Goal: Task Accomplishment & Management: Complete application form

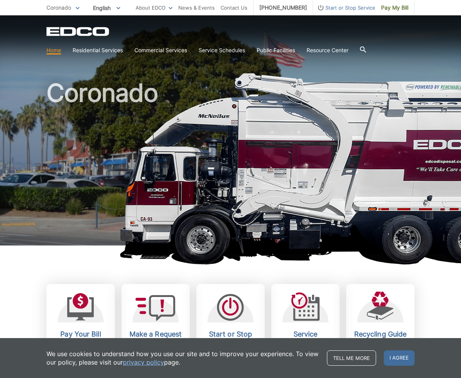
click at [206, 192] on h1 "Coronado" at bounding box center [230, 165] width 368 height 169
click at [131, 166] on h1 "Coronado" at bounding box center [230, 165] width 368 height 169
click at [329, 8] on span "Start or Stop Service" at bounding box center [344, 7] width 62 height 8
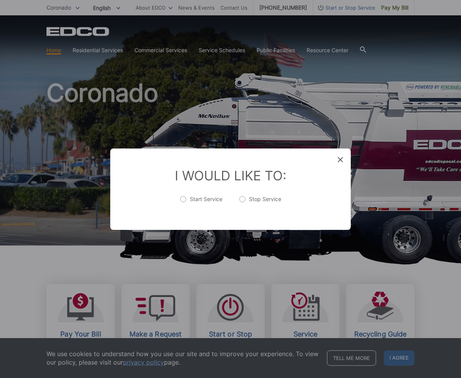
click at [182, 198] on label "Start Service" at bounding box center [201, 202] width 42 height 15
radio input "true"
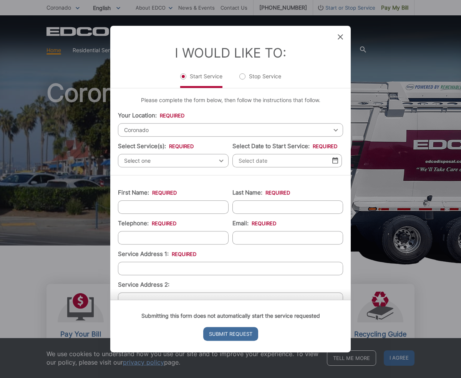
click at [134, 127] on span "Coronado" at bounding box center [230, 129] width 225 height 13
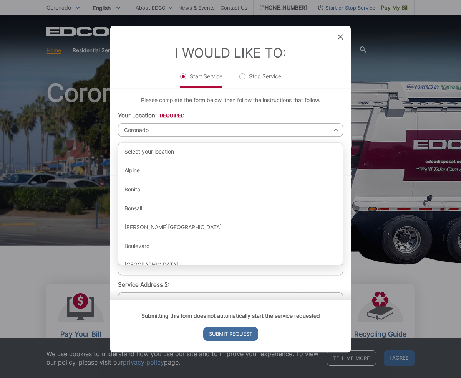
click at [207, 112] on li "Your Location: * Select your location Alpine [GEOGRAPHIC_DATA][PERSON_NAME][GEO…" at bounding box center [230, 123] width 225 height 25
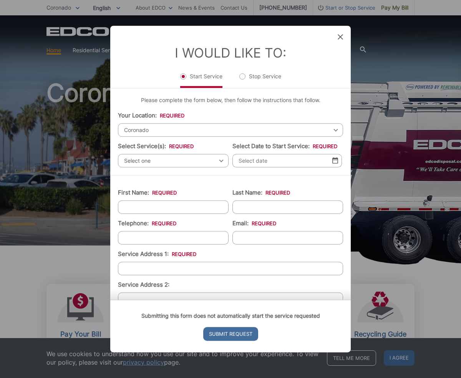
click at [221, 162] on div "Select one Select one Residential Curbside Pickup Commercial/Business Services …" at bounding box center [173, 160] width 111 height 13
click at [221, 160] on div "Select one Select one Residential Curbside Pickup Commercial/Business Services …" at bounding box center [173, 160] width 111 height 13
click at [220, 160] on div "Select one Select one Residential Curbside Pickup Commercial/Business Services …" at bounding box center [173, 160] width 111 height 13
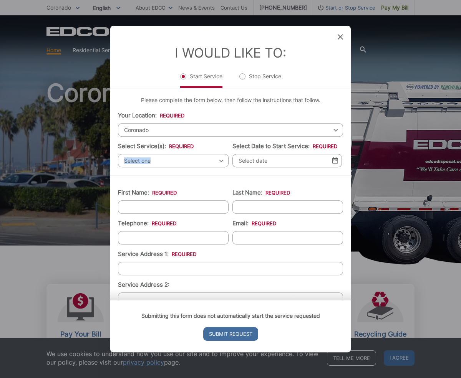
click at [220, 160] on div "Select one Select one Residential Curbside Pickup Commercial/Business Services …" at bounding box center [173, 160] width 111 height 13
click at [223, 160] on span "Select one" at bounding box center [173, 160] width 111 height 13
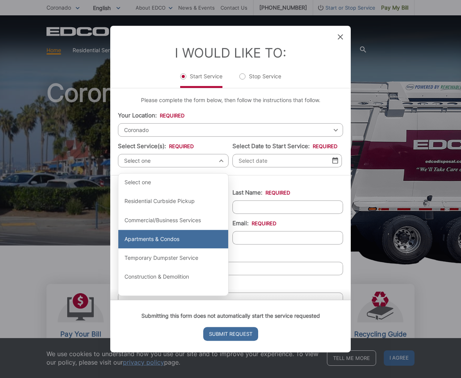
click at [163, 242] on div "Apartments & Condos" at bounding box center [173, 239] width 110 height 18
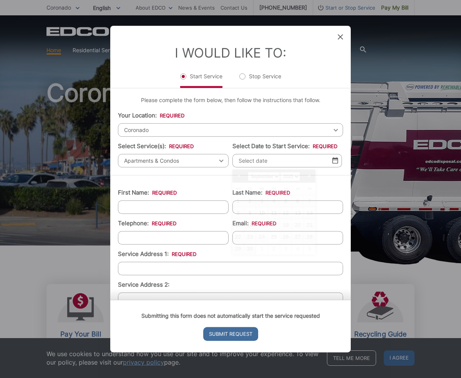
click at [269, 160] on input "Select Date to Start Service: *" at bounding box center [286, 160] width 109 height 13
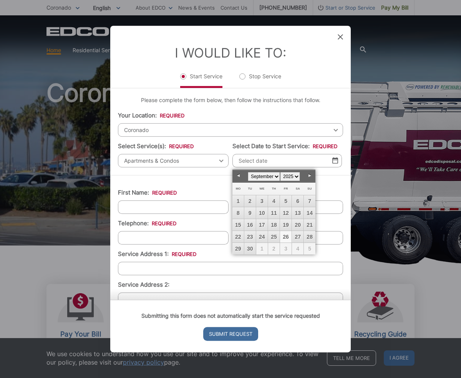
click at [287, 235] on link "26" at bounding box center [286, 237] width 12 height 12
type input "[DATE]"
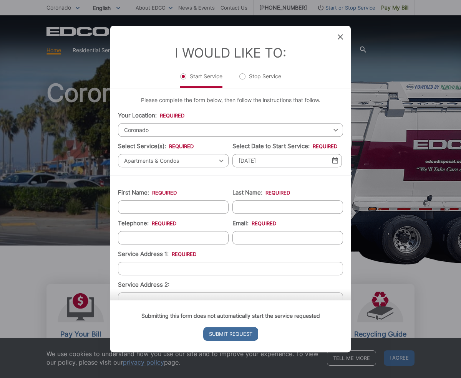
click at [155, 207] on input "First Name: *" at bounding box center [173, 206] width 111 height 13
type input "[PERSON_NAME]"
click at [249, 207] on input "Last Name: *" at bounding box center [287, 206] width 111 height 13
type input "[PERSON_NAME]"
click at [172, 239] on input "(___) ___-____" at bounding box center [173, 237] width 111 height 13
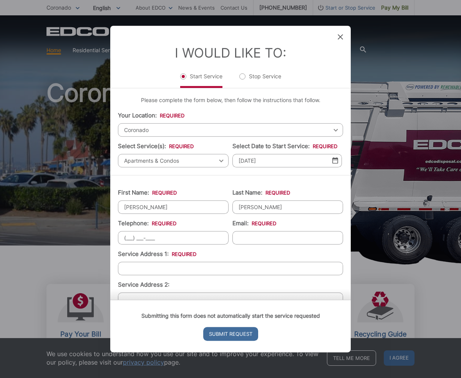
click at [170, 239] on input "(___) ___-____" at bounding box center [173, 237] width 111 height 13
click at [129, 237] on input "(___) ___-____" at bounding box center [173, 237] width 111 height 13
type input "[PHONE_NUMBER]"
click at [257, 238] on input "Email: *" at bounding box center [287, 237] width 111 height 13
type input "[EMAIL_ADDRESS][DOMAIN_NAME]"
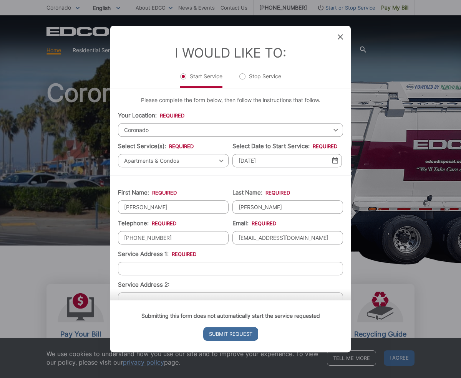
click at [200, 268] on input "Service Address 1: *" at bounding box center [230, 268] width 225 height 13
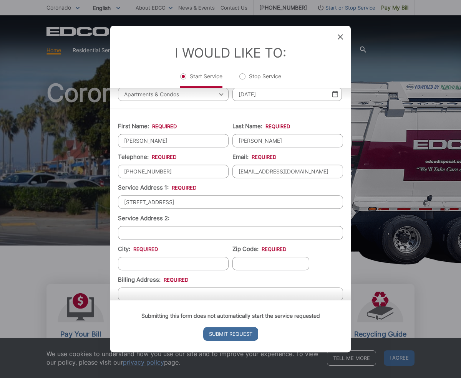
scroll to position [71, 0]
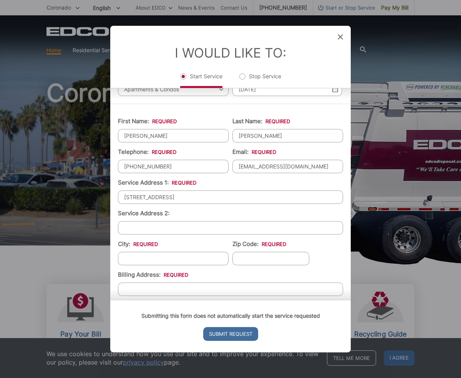
type input "[STREET_ADDRESS]"
click at [152, 258] on input "City: *" at bounding box center [173, 258] width 111 height 13
type input "Coronado"
click at [257, 259] on input "Zip Code: *" at bounding box center [270, 258] width 77 height 13
type input "92118"
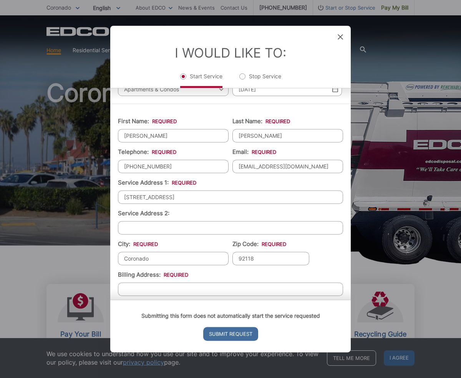
click at [211, 289] on input "Billing Address: *" at bounding box center [230, 289] width 225 height 13
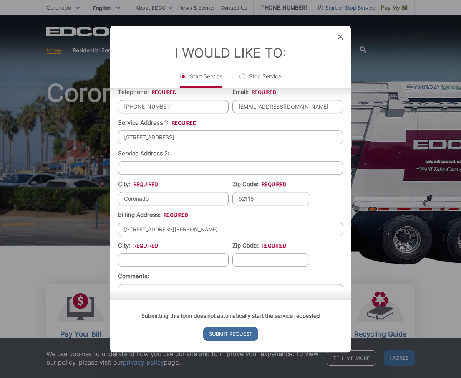
scroll to position [165, 0]
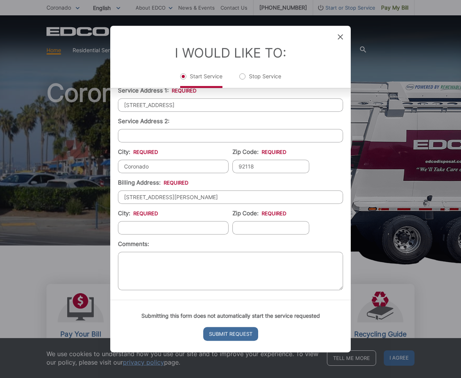
type input "[STREET_ADDRESS][PERSON_NAME]"
click at [170, 223] on input "City: *" at bounding box center [173, 227] width 111 height 13
type input "Scottsdale"
click at [249, 224] on input "Zip Code: *" at bounding box center [270, 227] width 77 height 13
type input "85255"
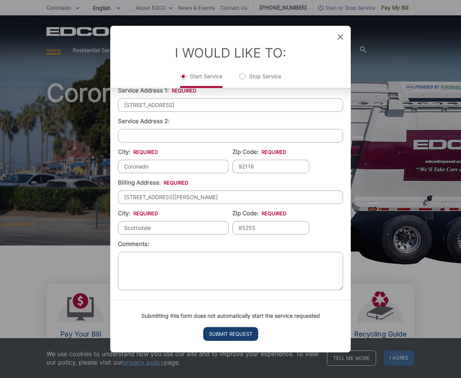
click at [216, 331] on input "Submit Request" at bounding box center [230, 334] width 55 height 14
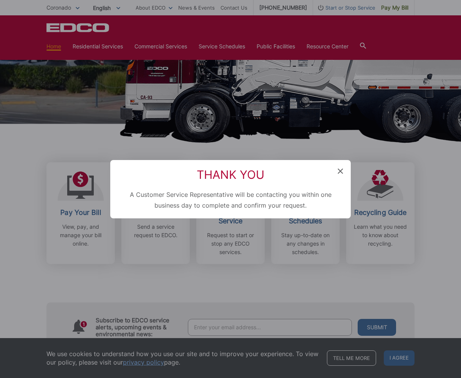
click at [107, 272] on div "Thank You A Customer Service Representative will be contacting you within one b…" at bounding box center [230, 189] width 461 height 378
